Goal: Information Seeking & Learning: Get advice/opinions

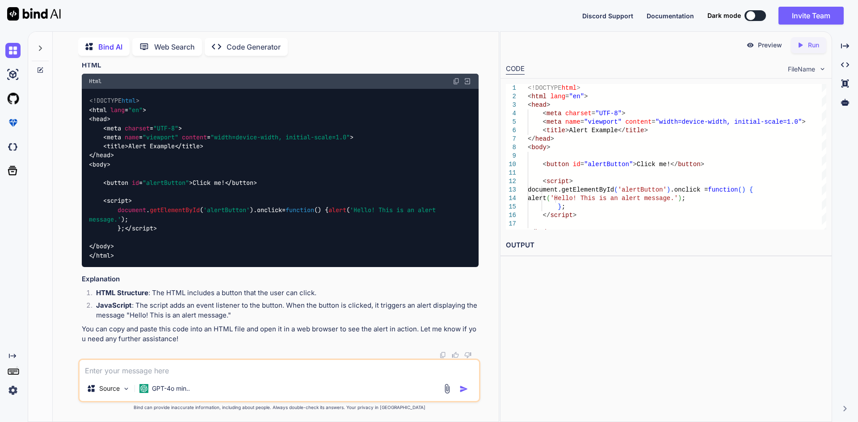
scroll to position [628, 0]
click at [199, 370] on textarea at bounding box center [280, 368] width 400 height 16
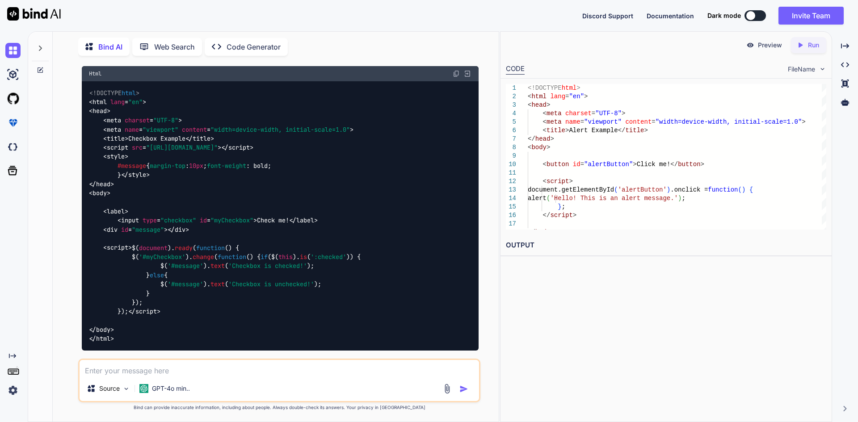
scroll to position [181, 0]
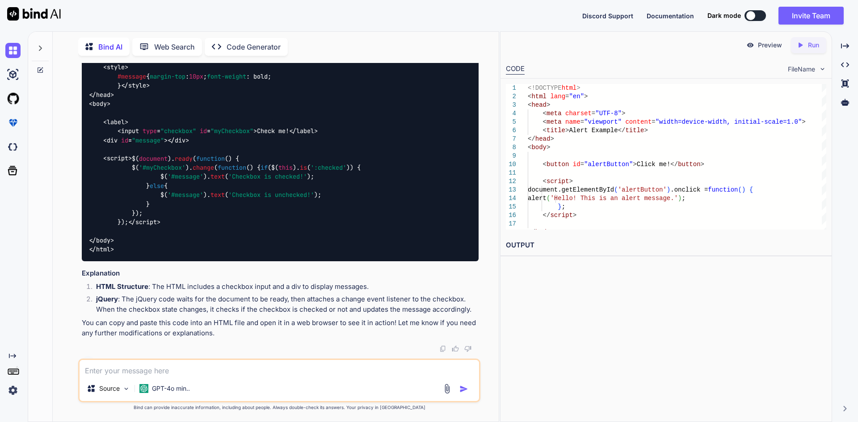
click at [191, 369] on textarea at bounding box center [280, 368] width 400 height 16
type textarea "if checkbox is dynamic"
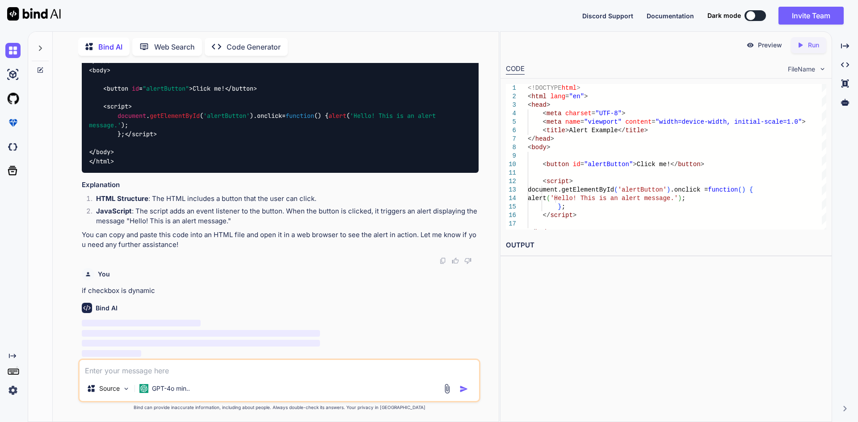
scroll to position [723, 0]
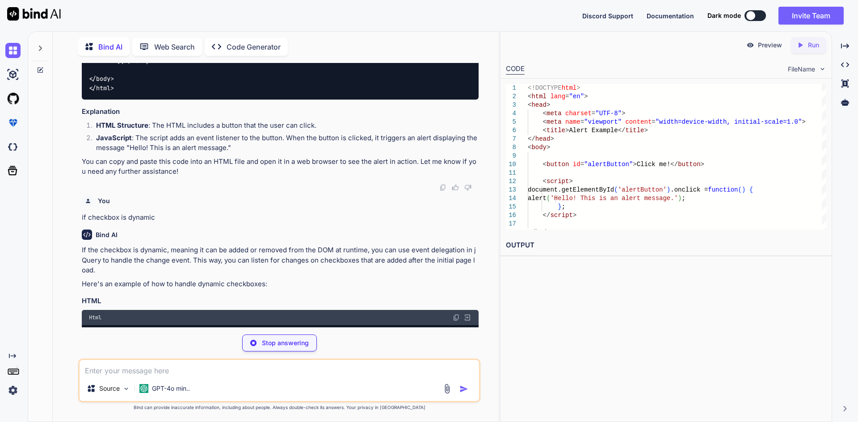
click at [551, 290] on div "Preview Created with Pixso. Run CODE FileName 1 2 3 4 5 6 7 8 9 10 11 12 13 14 …" at bounding box center [666, 226] width 332 height 391
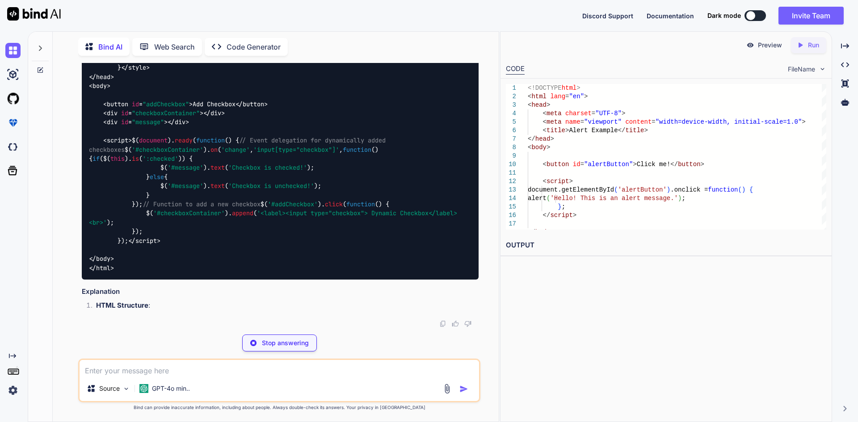
scroll to position [1170, 0]
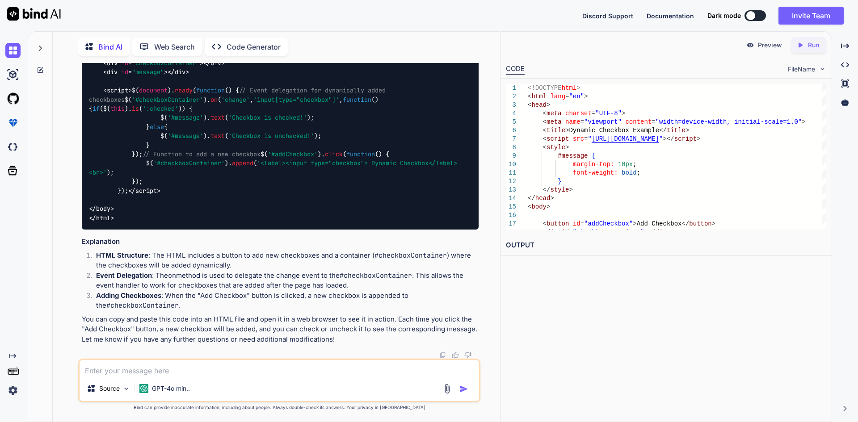
drag, startPoint x: 128, startPoint y: 173, endPoint x: 158, endPoint y: 290, distance: 120.9
click at [158, 230] on div "<!DOCTYPE html > < html lang = "en" > < head > < meta charset = "UTF-8" > < met…" at bounding box center [280, 77] width 397 height 306
copy span "$( '#checkboxContainer' ). on ( 'change' , 'input[type="checkbox"]' , function …"
click at [166, 230] on div "<!DOCTYPE html > < html lang = "en" > < head > < meta charset = "UTF-8" > < met…" at bounding box center [280, 77] width 397 height 306
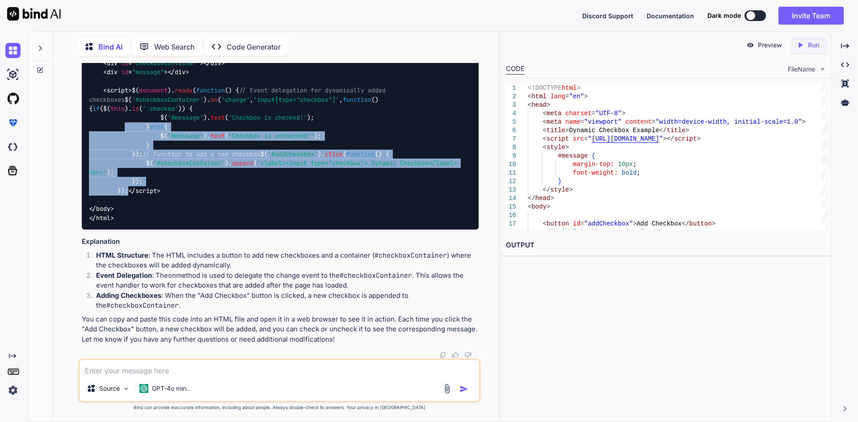
drag, startPoint x: 143, startPoint y: 290, endPoint x: 125, endPoint y: 200, distance: 91.7
click at [125, 200] on div "<!DOCTYPE html > < html lang = "en" > < head > < meta charset = "UTF-8" > < met…" at bounding box center [280, 77] width 397 height 306
click at [164, 230] on div "<!DOCTYPE html > < html lang = "en" > < head > < meta charset = "UTF-8" > < met…" at bounding box center [280, 77] width 397 height 306
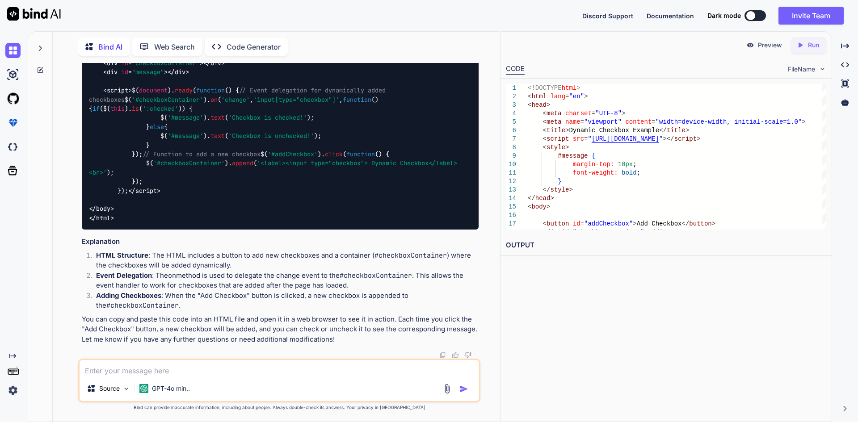
drag, startPoint x: 155, startPoint y: 283, endPoint x: 129, endPoint y: 171, distance: 115.1
click at [129, 171] on div "<!DOCTYPE html > < html lang = "en" > < head > < meta charset = "UTF-8" > < met…" at bounding box center [280, 77] width 397 height 306
copy span "$( '#checkboxContainer' ). on ( 'change' , 'input[type="checkbox"]' , function …"
click at [297, 230] on div "<!DOCTYPE html > < html lang = "en" > < head > < meta charset = "UTF-8" > < met…" at bounding box center [280, 77] width 397 height 306
click at [206, 168] on span "'#checkboxContainer'" at bounding box center [189, 164] width 72 height 8
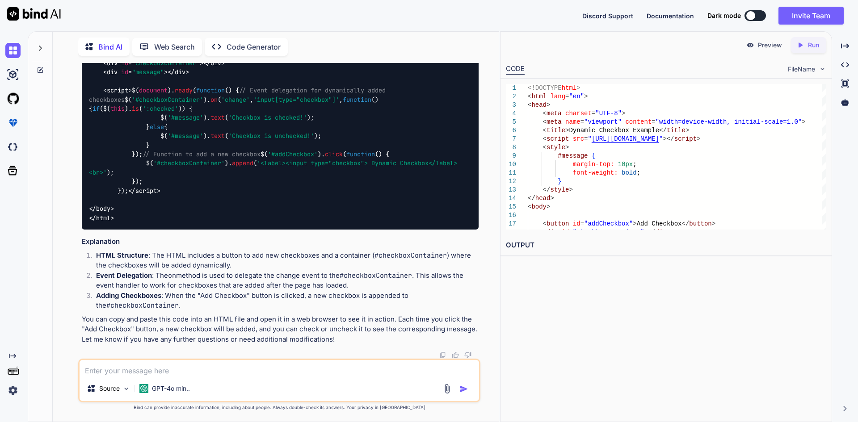
click at [268, 158] on span "'#addCheckbox'" at bounding box center [293, 154] width 50 height 8
click at [190, 230] on div "<!DOCTYPE html > < html lang = "en" > < head > < meta charset = "UTF-8" > < met…" at bounding box center [280, 77] width 397 height 306
click at [139, 375] on textarea at bounding box center [280, 368] width 400 height 16
type textarea "code for dynamic checkbox"
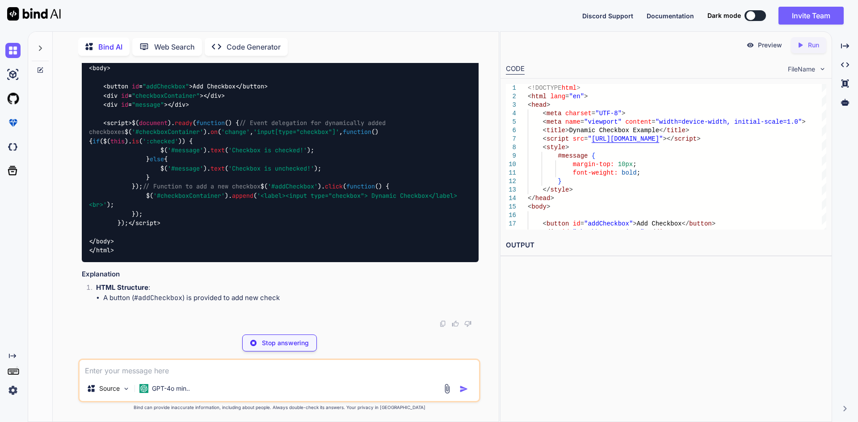
scroll to position [1851, 0]
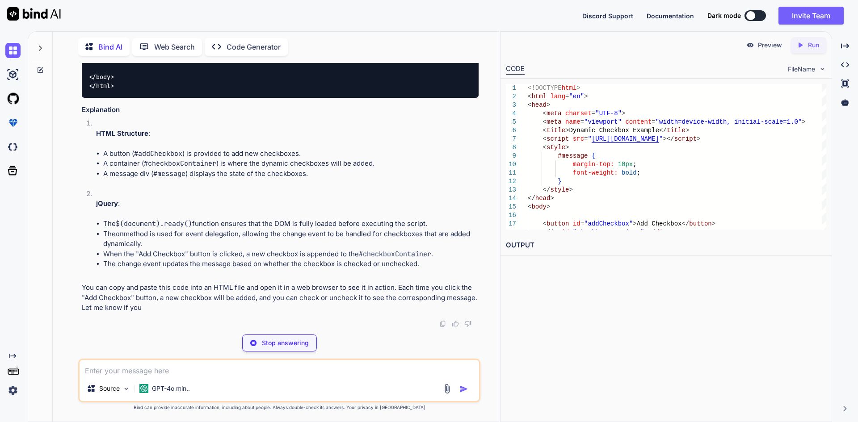
drag, startPoint x: 132, startPoint y: 122, endPoint x: 161, endPoint y: 174, distance: 60.0
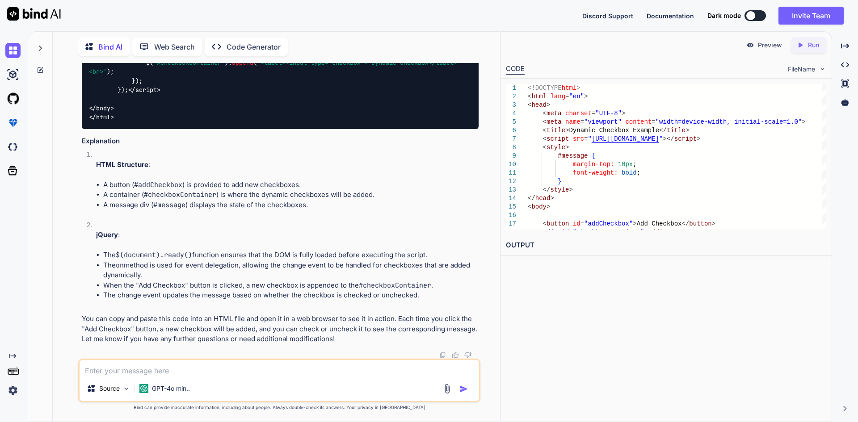
copy span "$( '#checkboxContainer' ). on ( 'change' , 'input[type="checkbox"]' , function …"
